Goal: Task Accomplishment & Management: Use online tool/utility

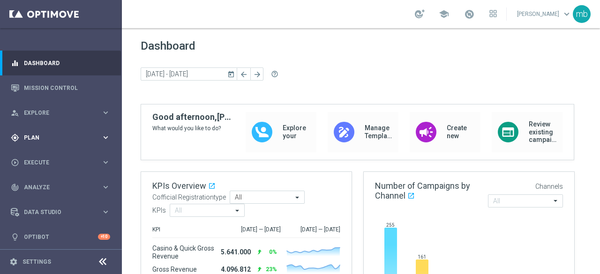
click at [103, 137] on icon "keyboard_arrow_right" at bounding box center [105, 137] width 9 height 9
click at [37, 159] on link "Target Groups" at bounding box center [60, 156] width 73 height 7
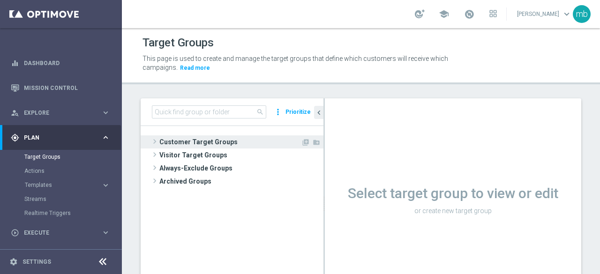
click at [154, 142] on span at bounding box center [154, 141] width 9 height 11
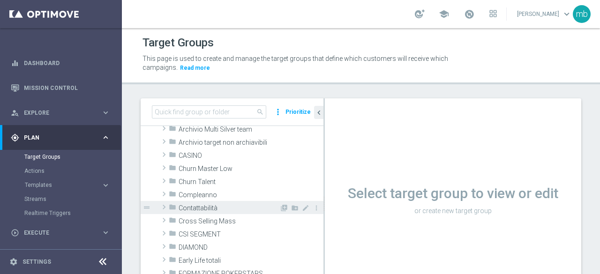
scroll to position [47, 0]
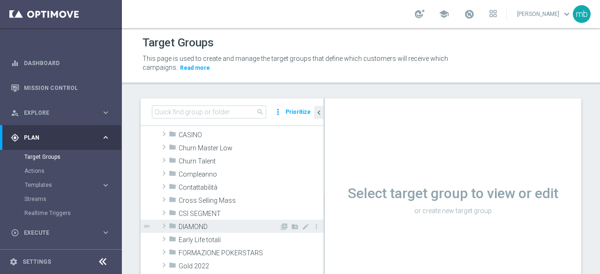
click at [161, 228] on span at bounding box center [163, 225] width 9 height 11
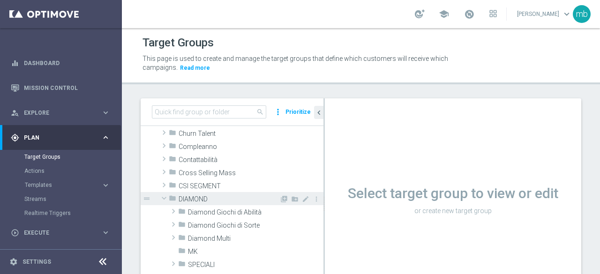
scroll to position [94, 0]
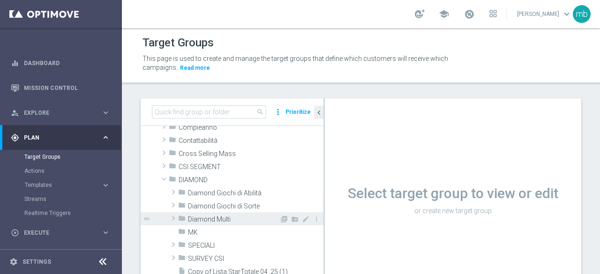
click at [174, 216] on span at bounding box center [173, 218] width 9 height 11
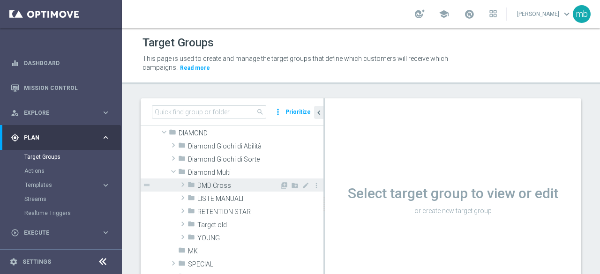
click at [180, 185] on span at bounding box center [182, 184] width 9 height 11
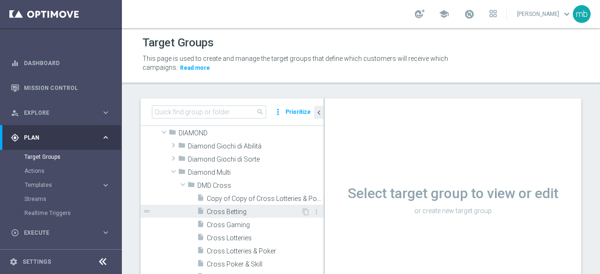
click at [224, 214] on span "Cross Betting" at bounding box center [254, 212] width 94 height 8
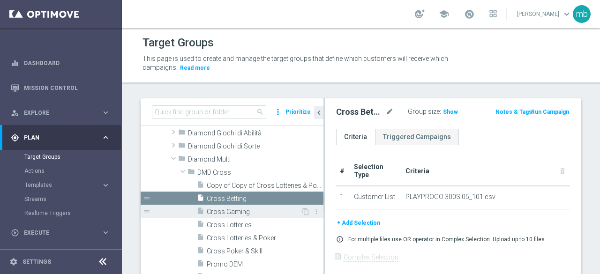
scroll to position [187, 0]
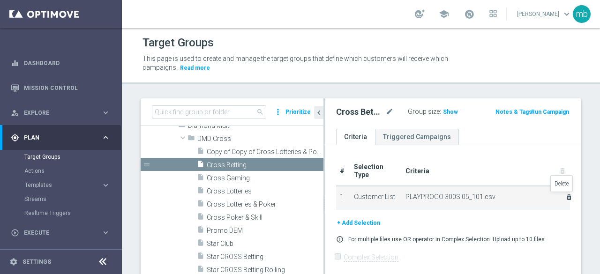
click at [565, 197] on icon "delete_forever" at bounding box center [568, 196] width 7 height 7
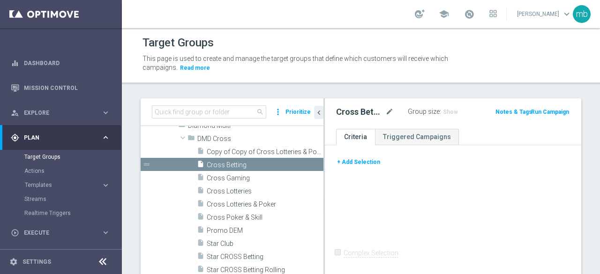
click at [363, 160] on button "+ Add Selection" at bounding box center [358, 162] width 45 height 10
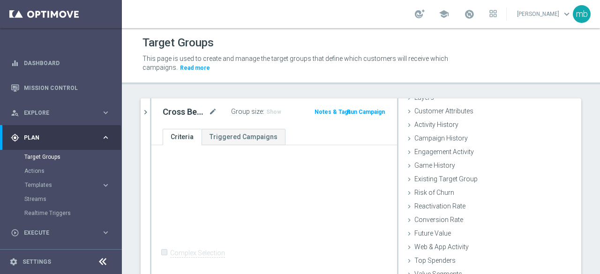
scroll to position [67, 0]
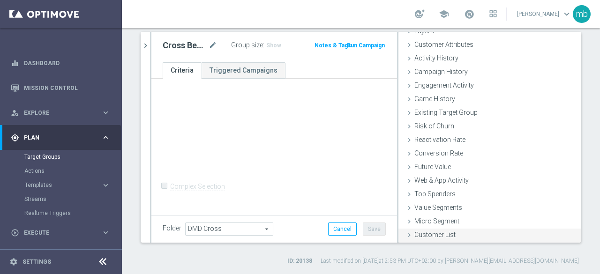
click at [425, 234] on span "Customer List" at bounding box center [434, 234] width 41 height 7
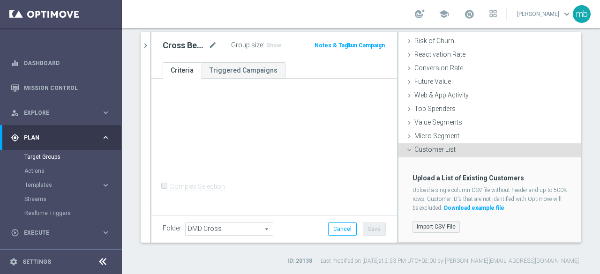
click at [429, 224] on label "Import CSV File" at bounding box center [435, 227] width 47 height 12
click at [0, 0] on input "Import CSV File" at bounding box center [0, 0] width 0 height 0
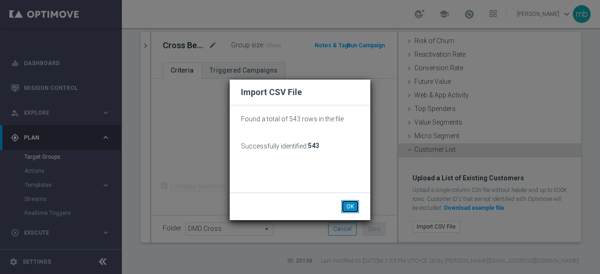
click at [349, 207] on button "OK" at bounding box center [350, 206] width 18 height 13
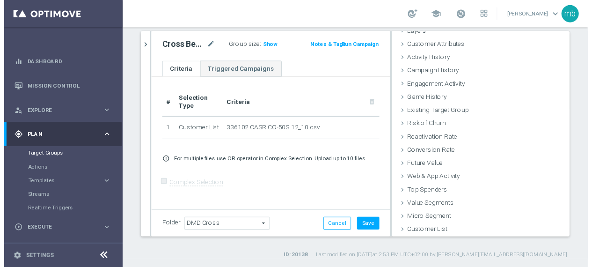
scroll to position [43, 0]
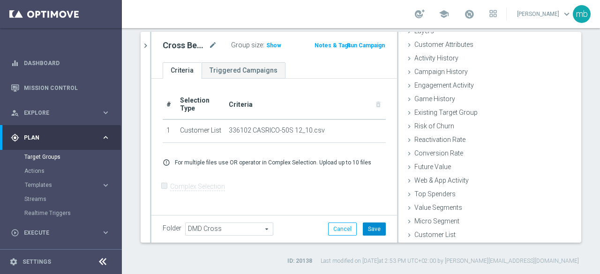
click at [365, 226] on button "Save" at bounding box center [374, 228] width 23 height 13
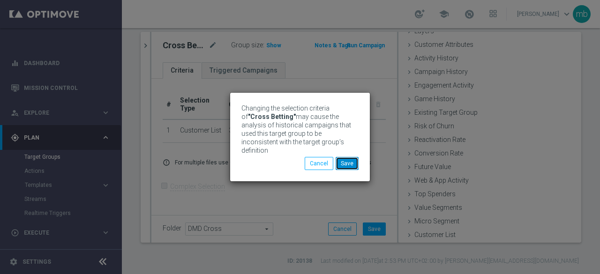
click at [343, 162] on button "Save" at bounding box center [346, 163] width 23 height 13
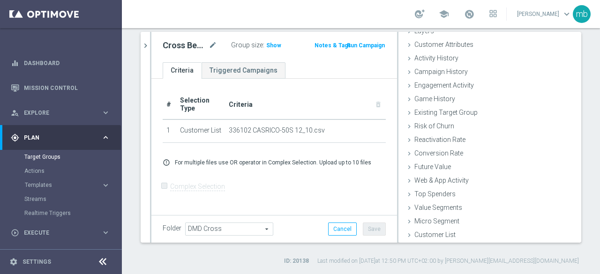
click at [368, 45] on button "Run Campaign" at bounding box center [366, 45] width 40 height 10
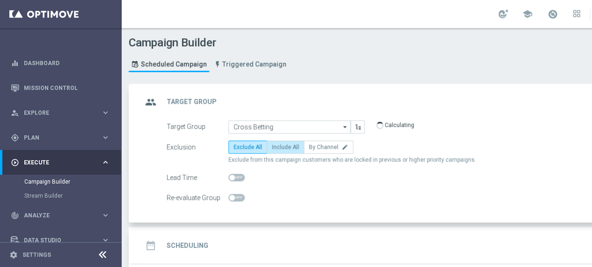
click at [286, 144] on span "Include All" at bounding box center [285, 147] width 27 height 7
click at [278, 146] on input "Include All" at bounding box center [275, 149] width 6 height 6
radio input "true"
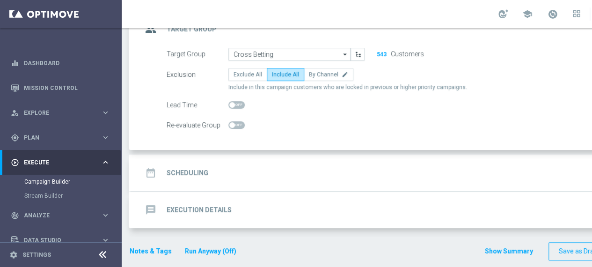
scroll to position [75, 0]
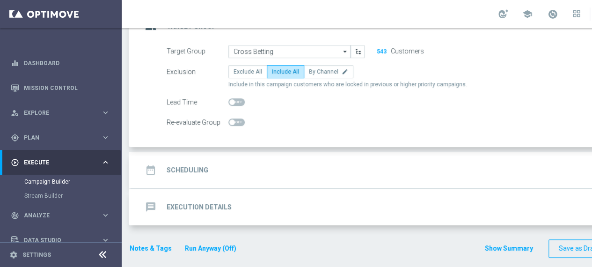
click at [194, 167] on h2 "Scheduling" at bounding box center [188, 170] width 42 height 9
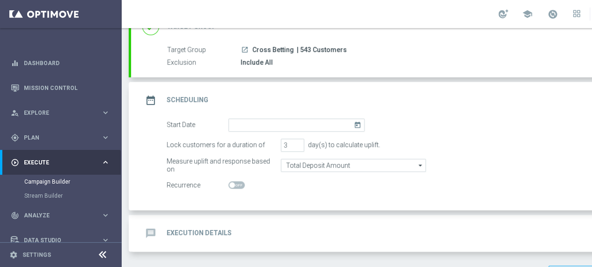
click at [360, 125] on icon "today" at bounding box center [359, 123] width 11 height 10
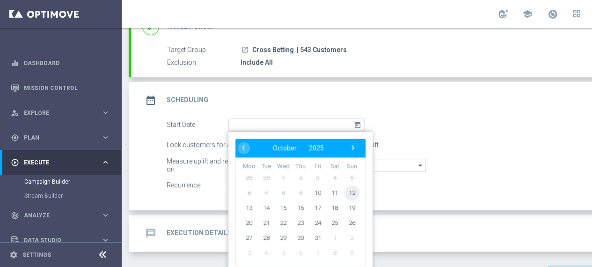
click at [353, 192] on span "12" at bounding box center [352, 192] width 15 height 15
type input "[DATE]"
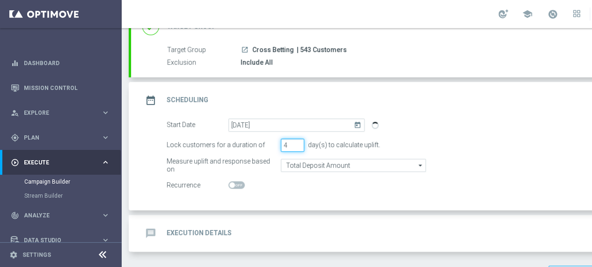
click at [297, 140] on input "4" at bounding box center [292, 145] width 23 height 13
click at [298, 141] on input "5" at bounding box center [292, 145] width 23 height 13
click at [298, 141] on input "6" at bounding box center [292, 145] width 23 height 13
type input "7"
click at [298, 141] on input "7" at bounding box center [292, 145] width 23 height 13
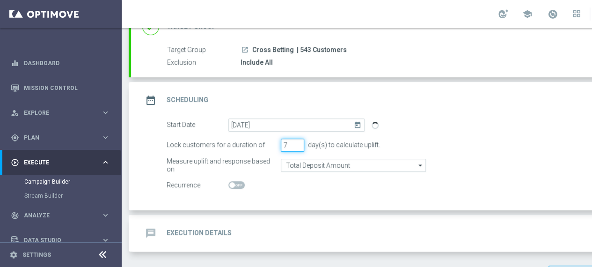
scroll to position [102, 0]
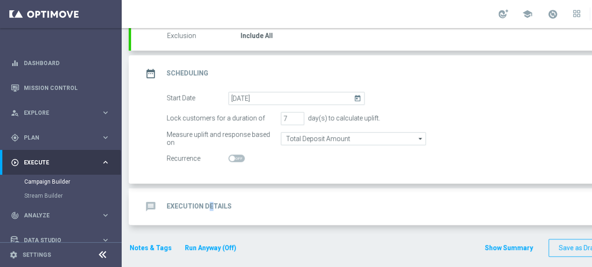
click at [210, 205] on h2 "Execution Details" at bounding box center [199, 206] width 65 height 9
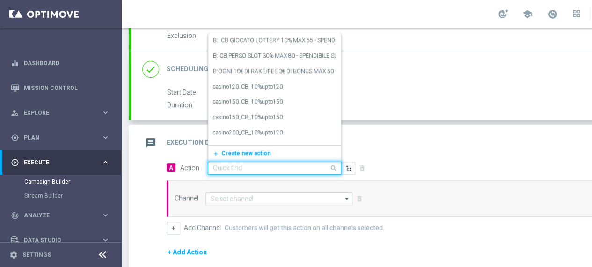
click at [332, 164] on span at bounding box center [335, 168] width 12 height 12
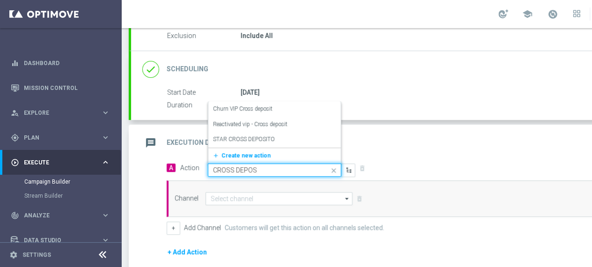
type input "CROSS DEPOSI"
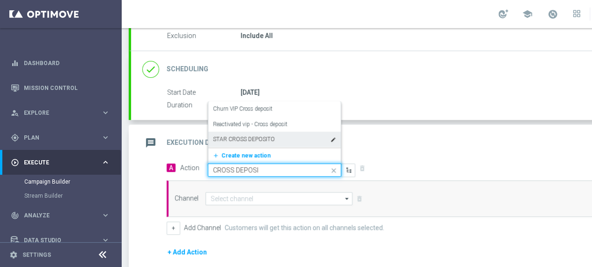
click at [265, 140] on label "STAR CROSS DEPOSITO" at bounding box center [244, 139] width 62 height 8
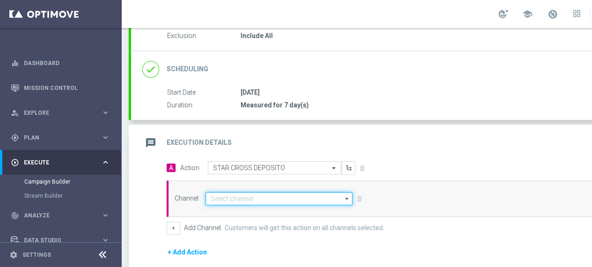
click at [301, 200] on input at bounding box center [279, 198] width 147 height 13
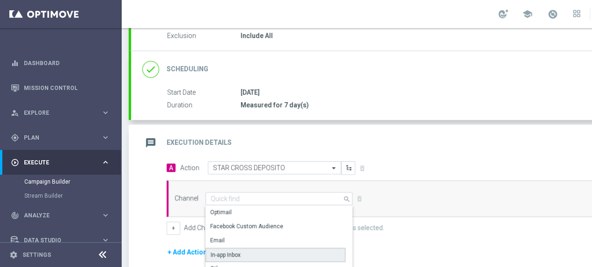
click at [281, 251] on div "In-app Inbox" at bounding box center [276, 255] width 140 height 14
type input "In-app Inbox"
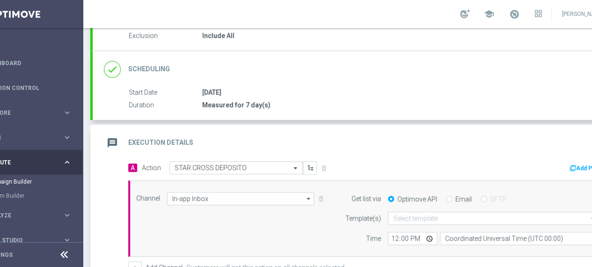
scroll to position [0, 98]
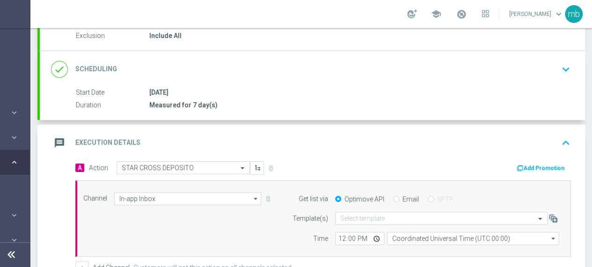
click at [532, 163] on button "Add Promotion" at bounding box center [542, 168] width 52 height 10
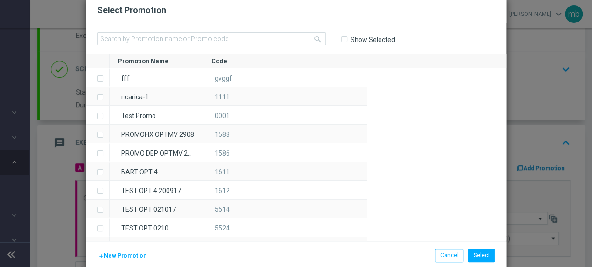
scroll to position [0, 91]
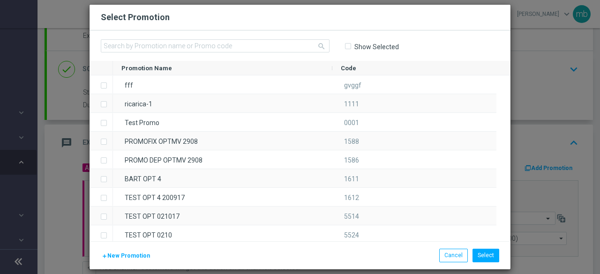
click at [110, 254] on span "New Promotion" at bounding box center [128, 255] width 43 height 7
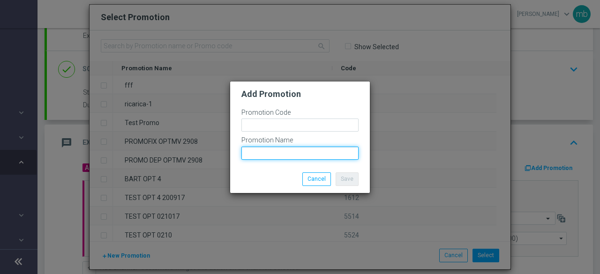
click at [256, 154] on input "text" at bounding box center [299, 153] width 117 height 13
paste input "CASRICO-50S"
type input "CASRICO-50S"
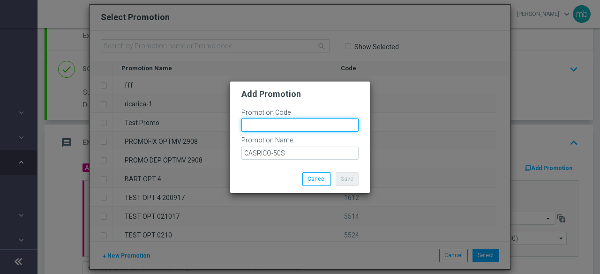
click at [264, 124] on input "text" at bounding box center [299, 124] width 117 height 13
paste input "336102"
type input "336102"
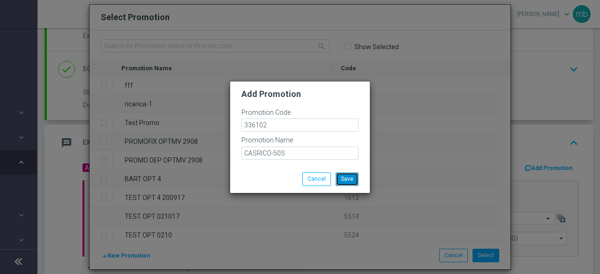
click at [346, 178] on button "Save" at bounding box center [346, 178] width 23 height 13
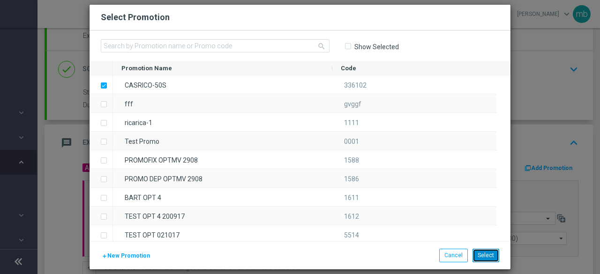
click at [480, 252] on button "Select" at bounding box center [485, 255] width 27 height 13
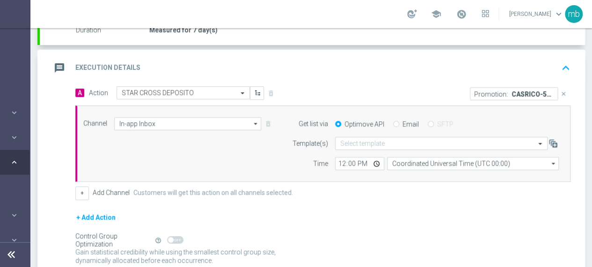
scroll to position [196, 0]
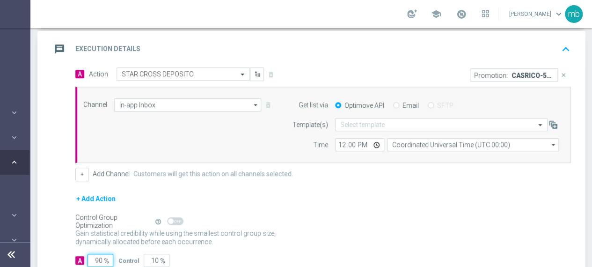
drag, startPoint x: 103, startPoint y: 258, endPoint x: 92, endPoint y: 260, distance: 10.9
click at [92, 260] on input "90" at bounding box center [101, 260] width 26 height 13
type input "1"
type input "99"
type input "10"
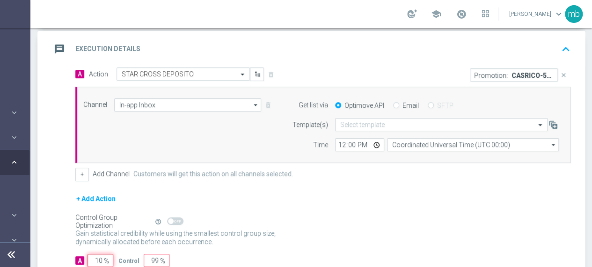
type input "90"
type input "100"
type input "0"
type input "100"
click at [377, 141] on input "12:00" at bounding box center [359, 144] width 49 height 13
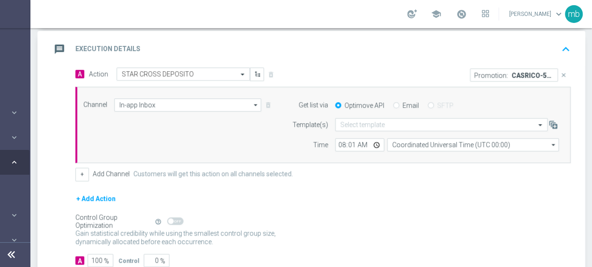
type input "08:01"
click at [422, 186] on form "A Action Select action STAR CROSS DEPOSITO delete_forever Promotion: CASRICO-50…" at bounding box center [323, 167] width 496 height 200
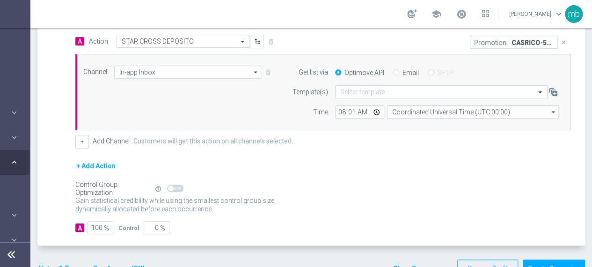
scroll to position [248, 0]
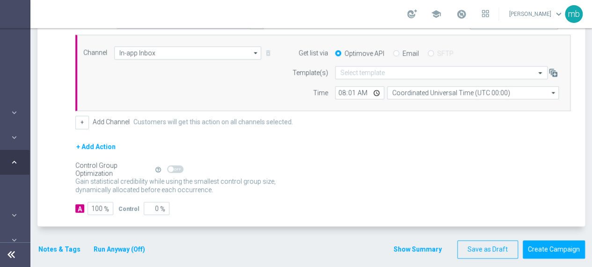
click at [56, 246] on button "Notes & Tags" at bounding box center [59, 250] width 44 height 12
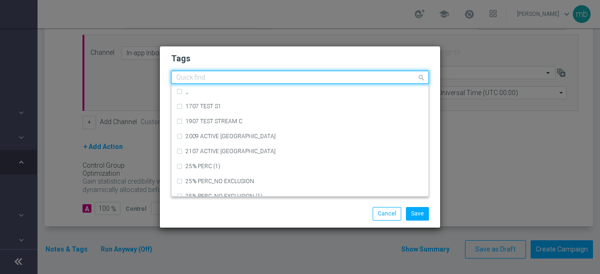
click at [205, 79] on input "text" at bounding box center [296, 78] width 240 height 8
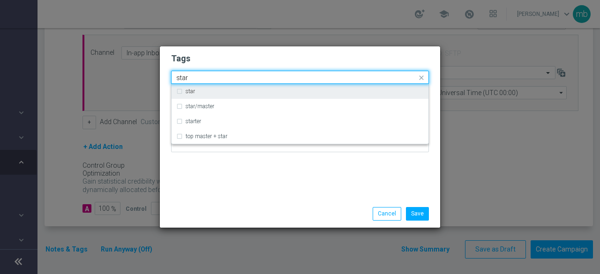
click at [194, 93] on label "star" at bounding box center [189, 92] width 9 height 6
type input "star"
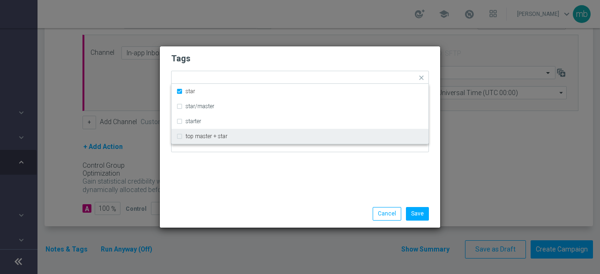
click at [214, 178] on div "Tags Quick find × star star star/master starter top master + star Notes" at bounding box center [300, 123] width 280 height 154
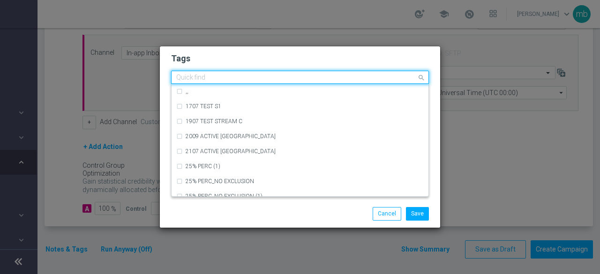
click at [235, 76] on input "text" at bounding box center [296, 78] width 240 height 8
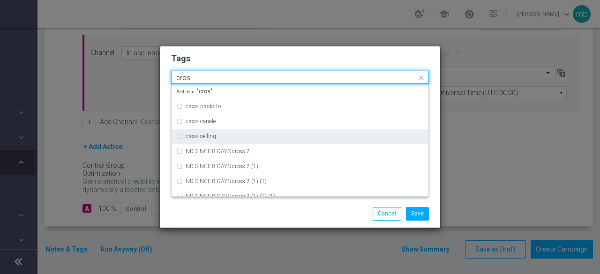
click at [228, 135] on div "cross-selling" at bounding box center [304, 136] width 238 height 6
type input "cros"
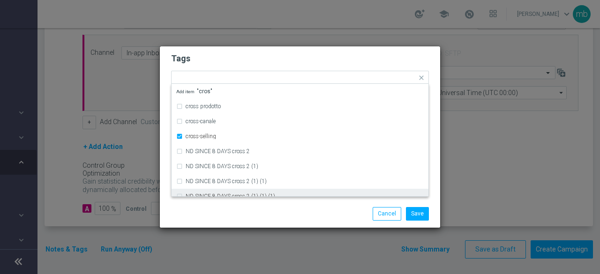
click at [241, 210] on div "Save Cancel" at bounding box center [300, 213] width 272 height 13
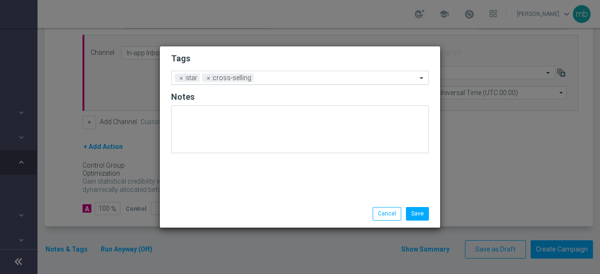
click at [278, 74] on input "text" at bounding box center [336, 78] width 159 height 8
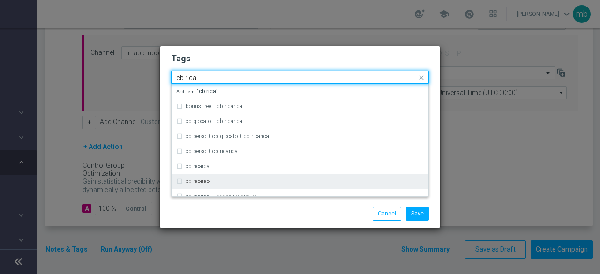
click at [218, 184] on div "cb ricarica" at bounding box center [304, 181] width 238 height 6
type input "cb rica"
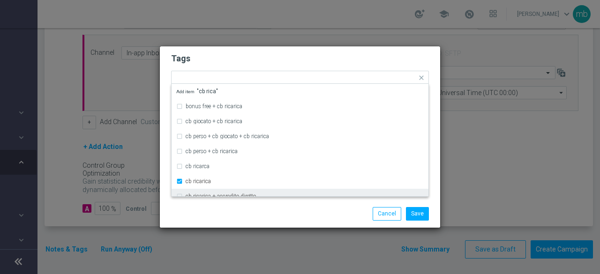
click at [228, 211] on div "Save Cancel" at bounding box center [300, 213] width 272 height 13
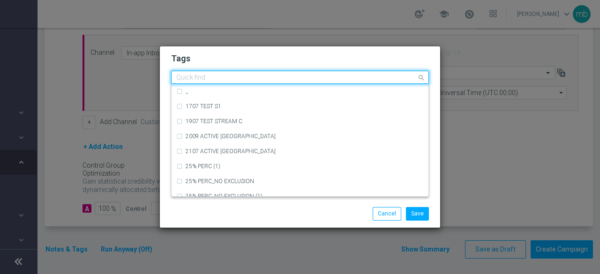
click at [311, 75] on input "text" at bounding box center [296, 78] width 240 height 8
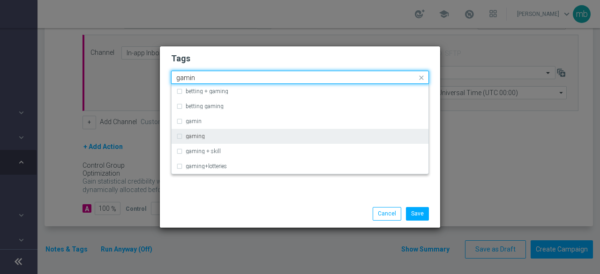
click at [218, 139] on div "gaming" at bounding box center [304, 136] width 238 height 6
type input "gamin"
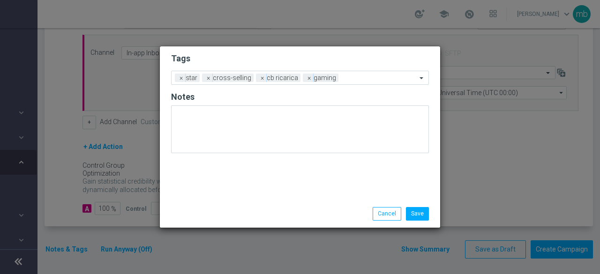
click at [232, 196] on div "Tags Add a new tag × star × cross-selling × cb ricarica × gaming Notes" at bounding box center [300, 123] width 280 height 154
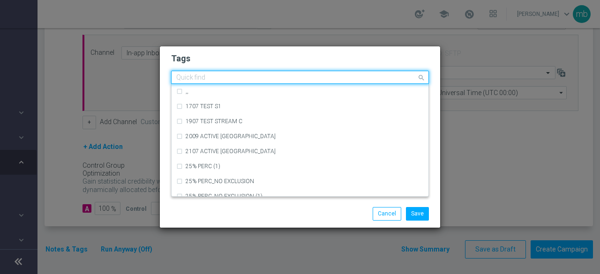
click at [360, 80] on input "text" at bounding box center [296, 78] width 240 height 8
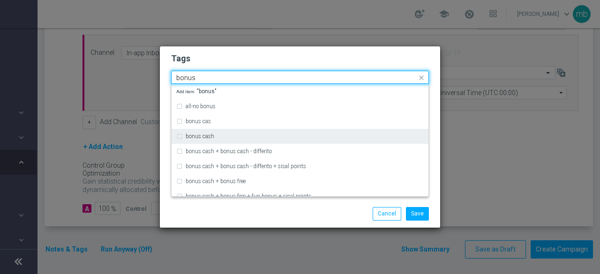
click at [267, 131] on div "bonus cash" at bounding box center [299, 136] width 247 height 15
type input "bonus"
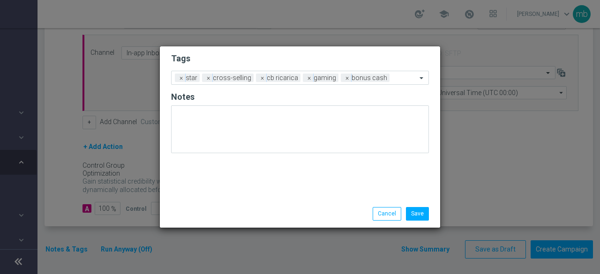
drag, startPoint x: 289, startPoint y: 222, endPoint x: 313, endPoint y: 213, distance: 26.1
click at [289, 222] on div "Save Cancel" at bounding box center [300, 213] width 280 height 27
click at [418, 211] on button "Save" at bounding box center [417, 213] width 23 height 13
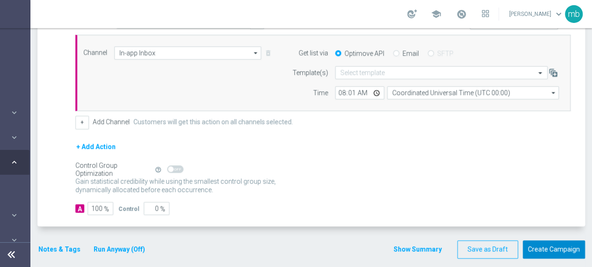
click at [545, 240] on button "Create Campaign" at bounding box center [554, 249] width 62 height 18
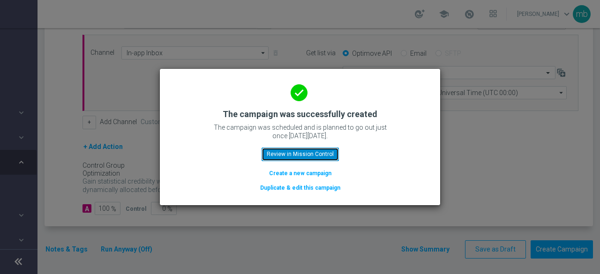
click at [317, 154] on button "Review in Mission Control" at bounding box center [299, 154] width 77 height 13
